Goal: Answer question/provide support: Share knowledge or assist other users

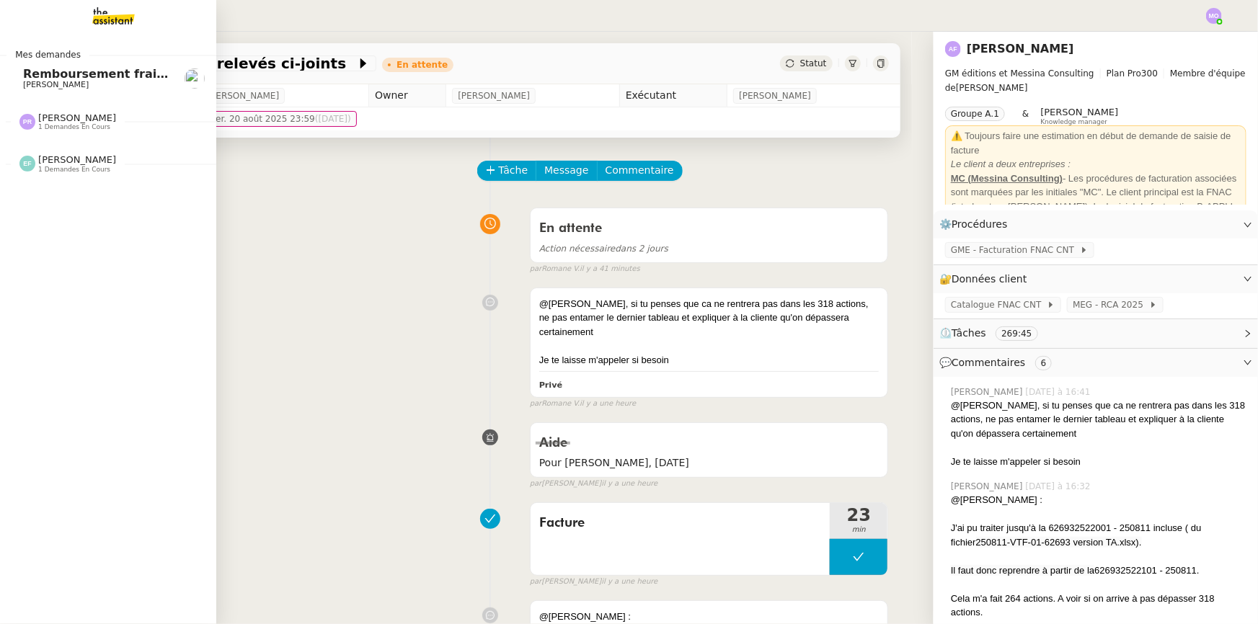
click at [102, 76] on span "Remboursement frais Navigo" at bounding box center [118, 74] width 190 height 14
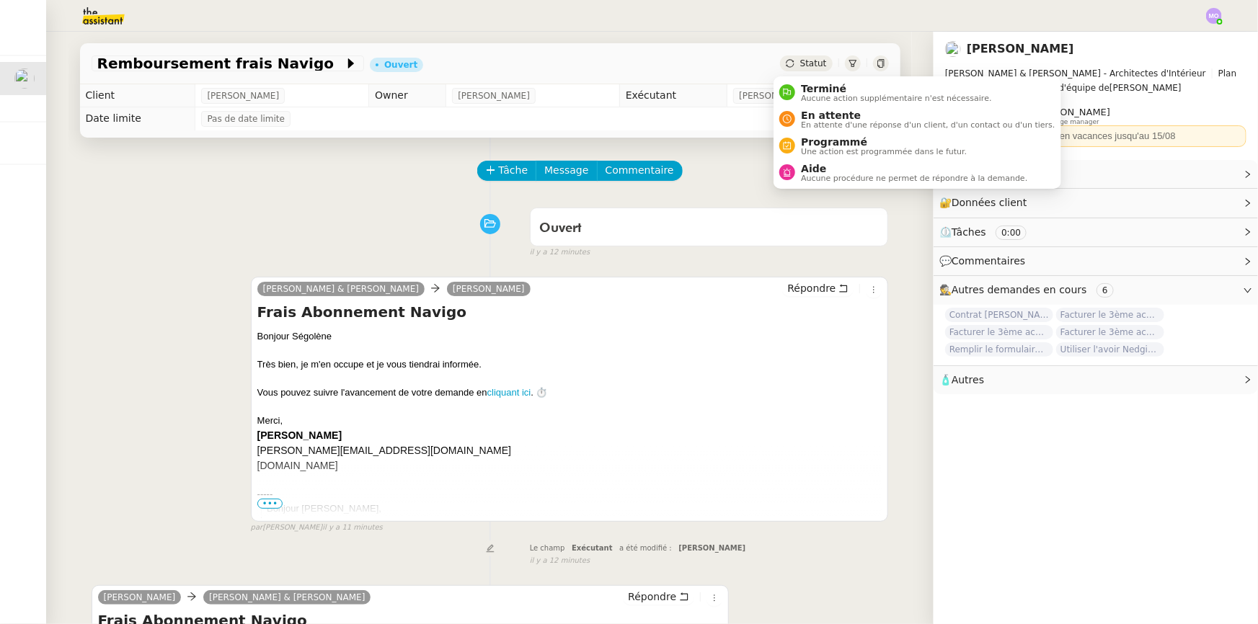
click at [808, 56] on div "Statut" at bounding box center [806, 64] width 52 height 16
click at [815, 164] on span "Aide" at bounding box center [914, 169] width 226 height 12
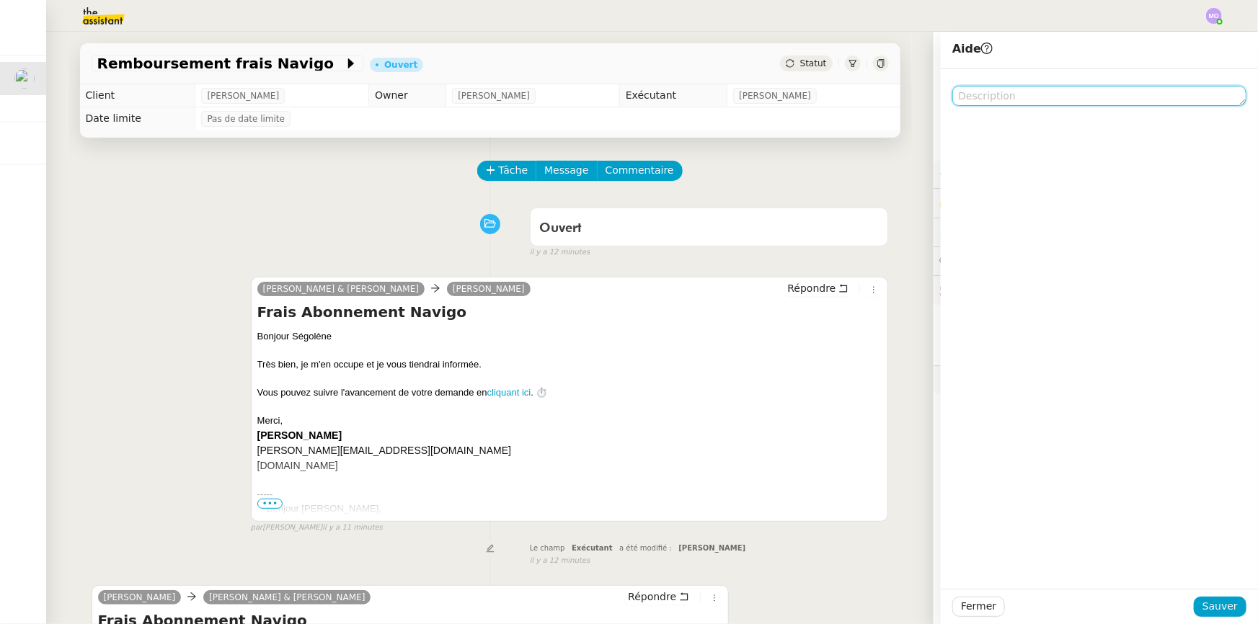
click at [995, 89] on textarea at bounding box center [1099, 96] width 294 height 20
type textarea "Pour [PERSON_NAME]"
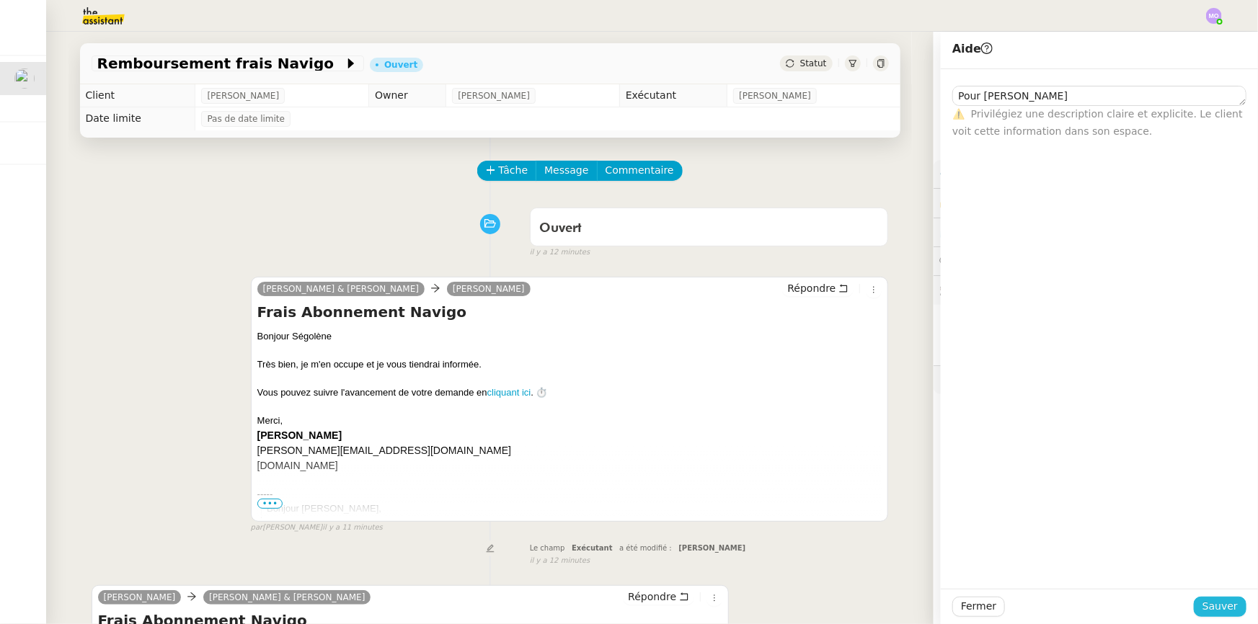
click at [1203, 605] on span "Sauver" at bounding box center [1220, 606] width 35 height 17
